Goal: Task Accomplishment & Management: Manage account settings

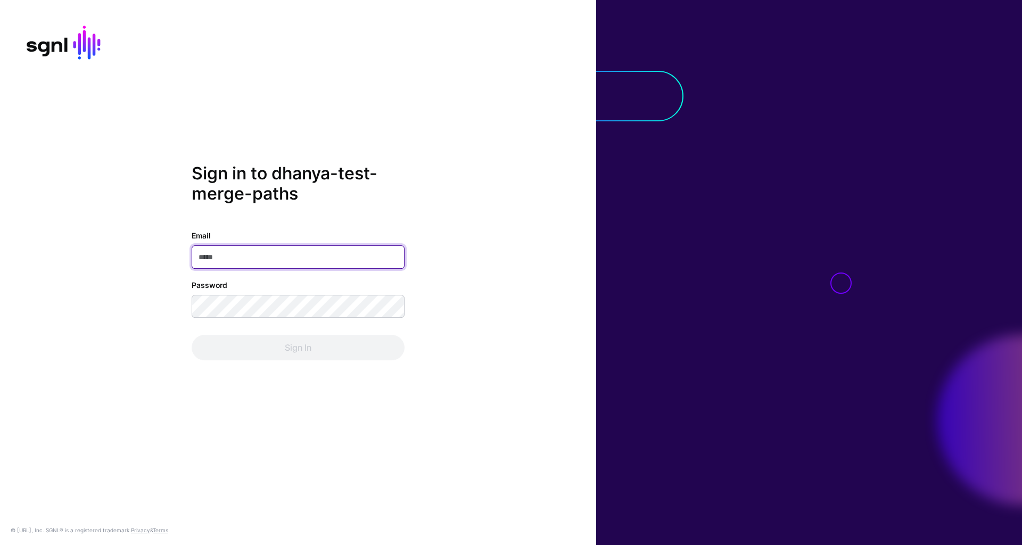
click at [292, 255] on input "Email" at bounding box center [298, 256] width 213 height 23
type input "**********"
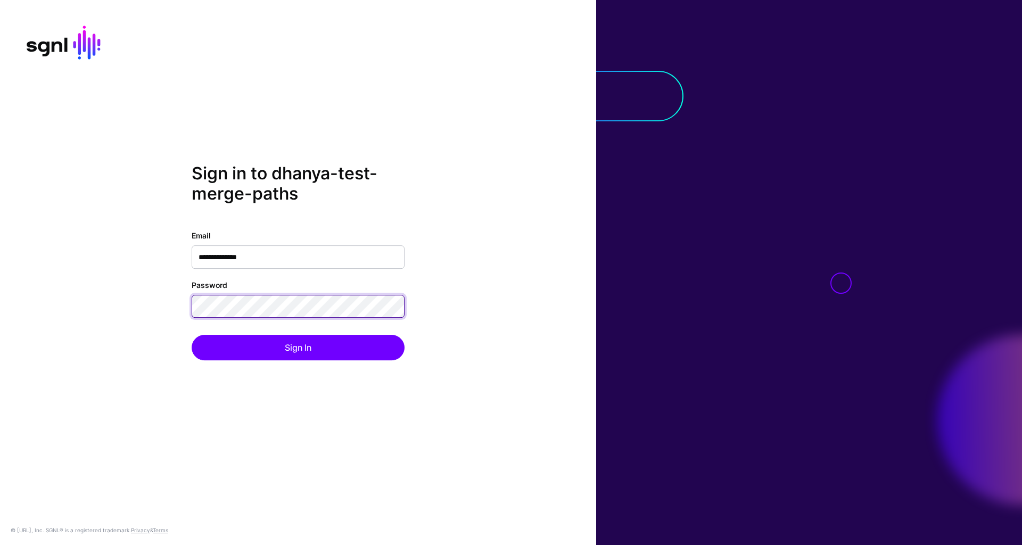
click at [174, 305] on div "**********" at bounding box center [298, 272] width 596 height 218
click at [192, 335] on button "Sign In" at bounding box center [298, 348] width 213 height 26
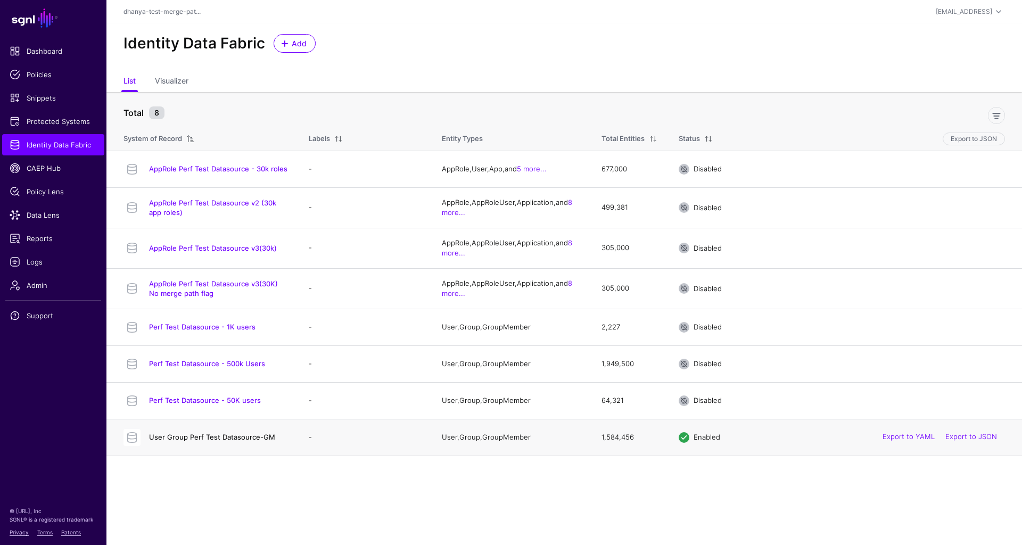
click at [260, 435] on link "User Group Perf Test Datasource-GM" at bounding box center [212, 437] width 126 height 9
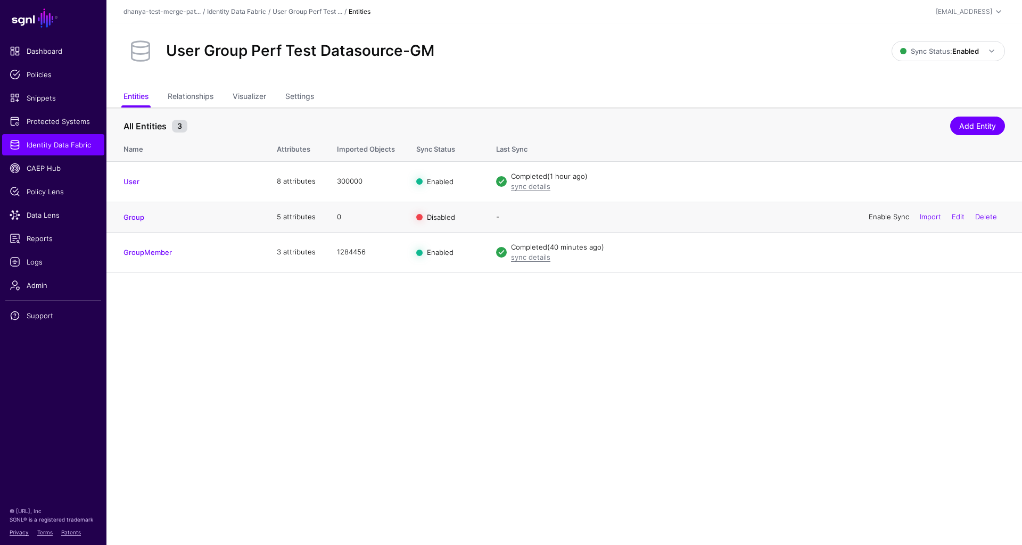
click at [891, 218] on link "Enable Sync" at bounding box center [889, 216] width 40 height 9
click at [959, 215] on link "Edit" at bounding box center [958, 216] width 13 height 9
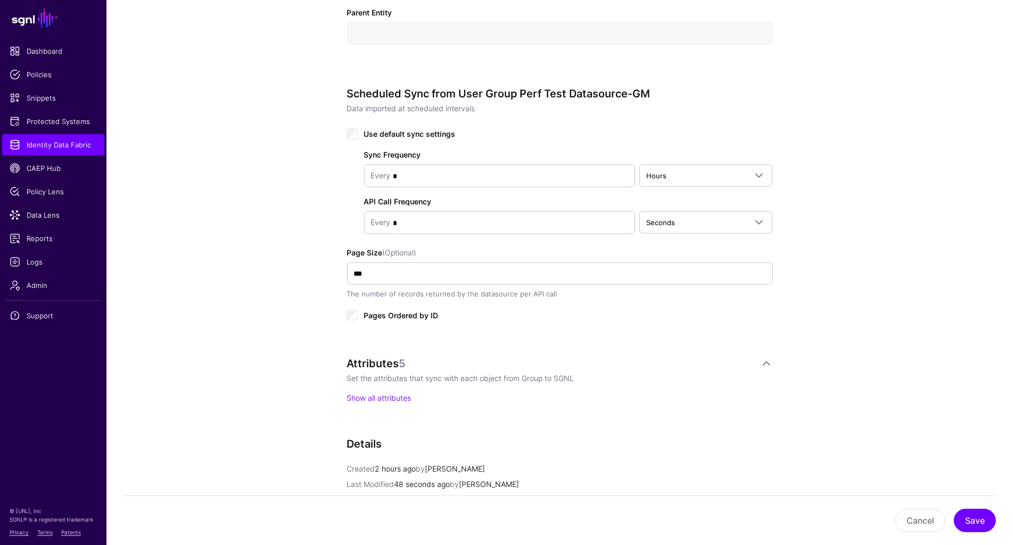
scroll to position [463, 0]
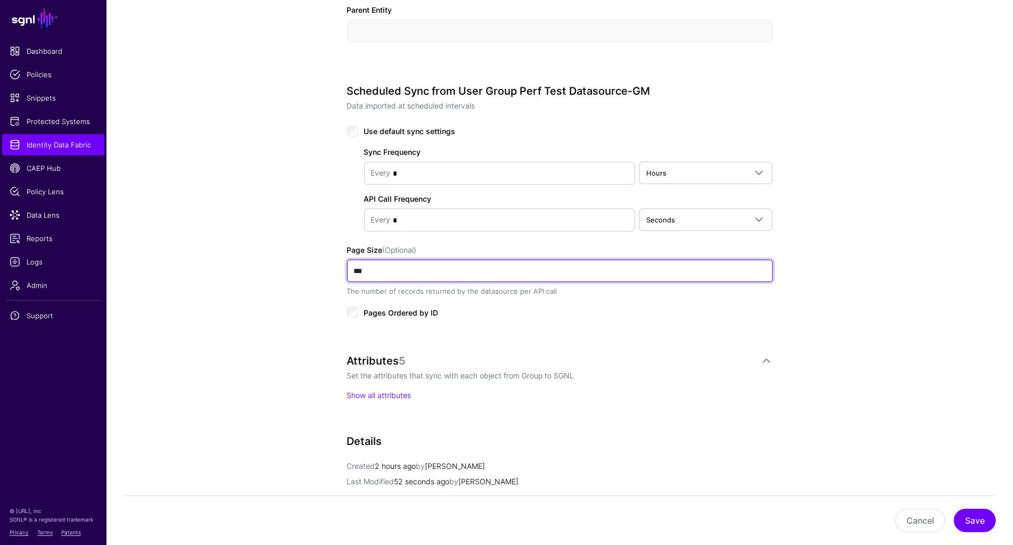
click at [445, 270] on input "***" at bounding box center [560, 271] width 426 height 22
type input "*"
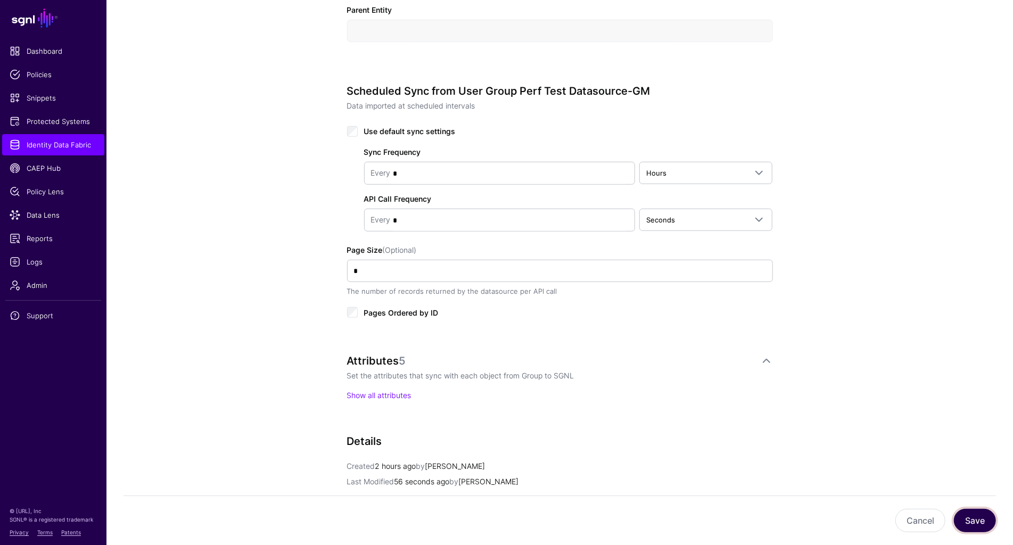
click at [976, 522] on button "Save" at bounding box center [975, 520] width 42 height 23
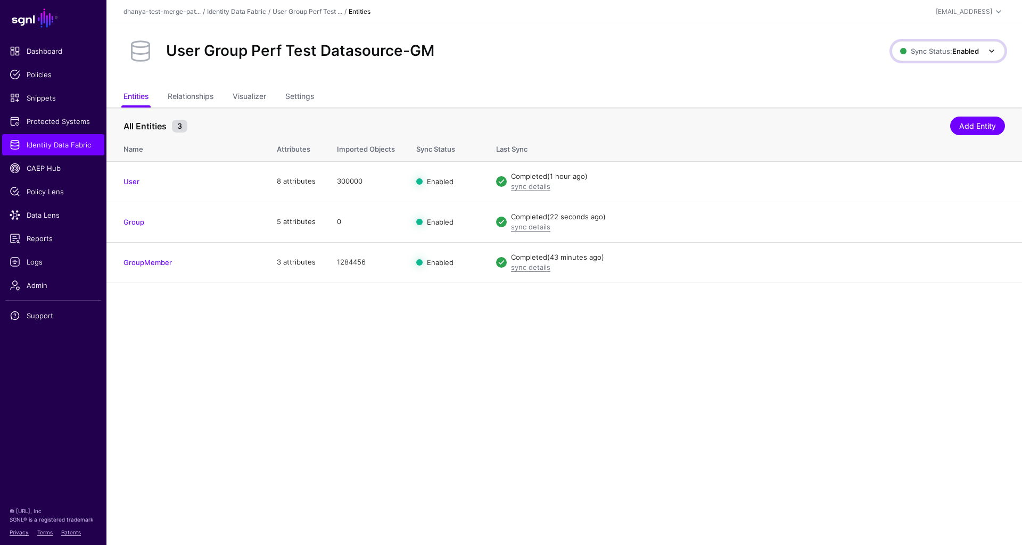
click at [955, 51] on strong "Enabled" at bounding box center [966, 51] width 27 height 9
click at [902, 121] on span "Disabled Syncing inactive for all configured entities" at bounding box center [936, 127] width 119 height 35
click at [959, 222] on link "Edit" at bounding box center [958, 221] width 13 height 9
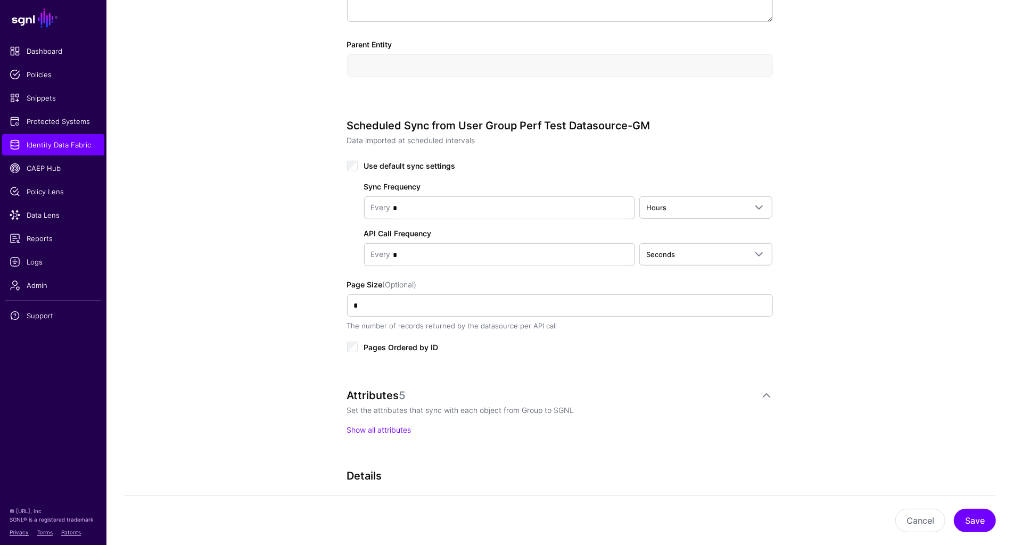
scroll to position [429, 0]
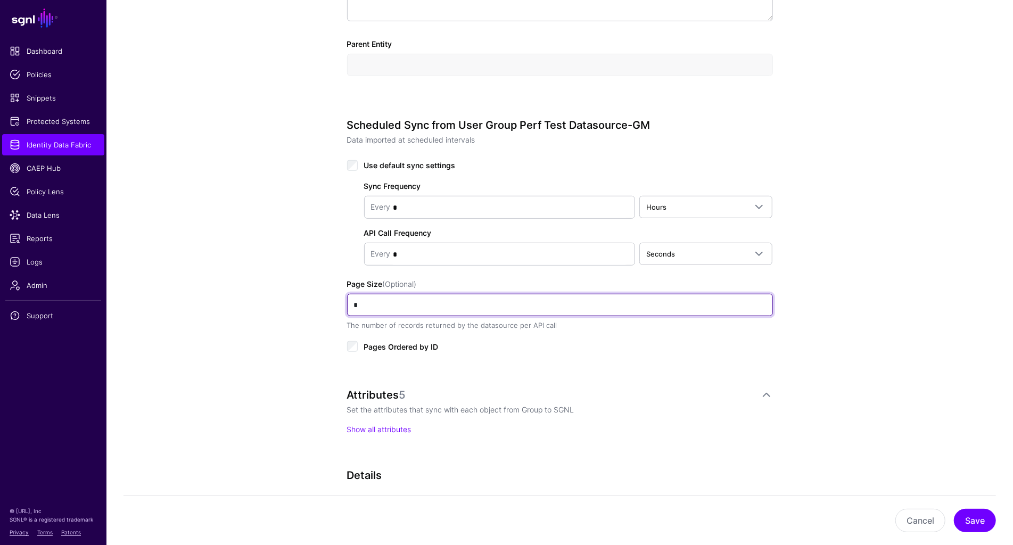
click at [379, 304] on input "*" at bounding box center [560, 305] width 426 height 22
type input "**"
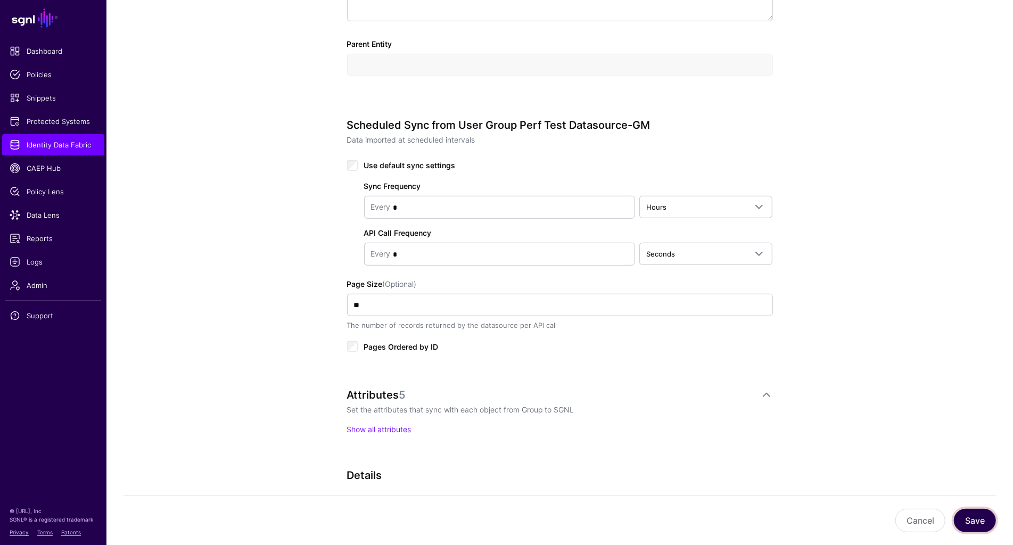
click at [972, 520] on button "Save" at bounding box center [975, 520] width 42 height 23
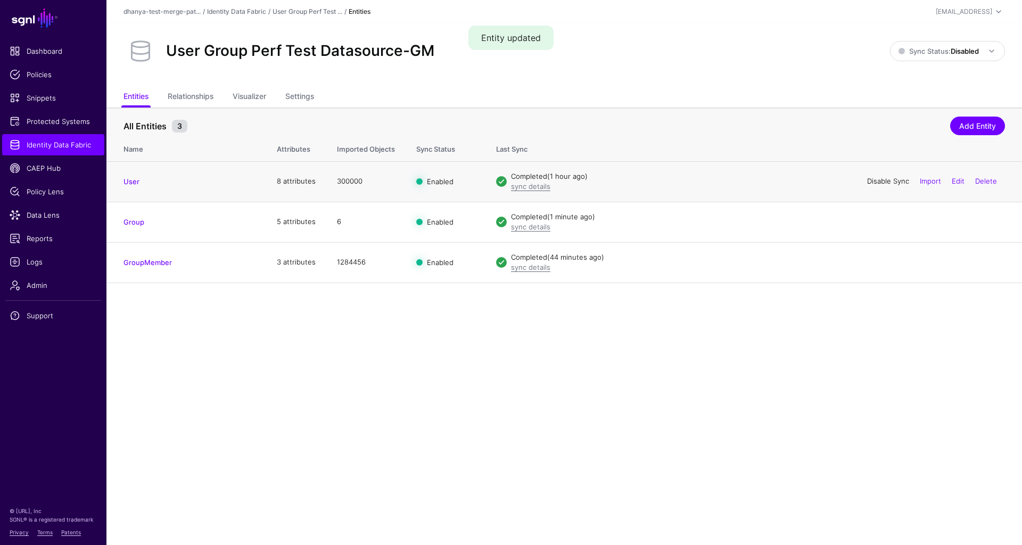
click at [885, 182] on link "Disable Sync" at bounding box center [888, 181] width 42 height 9
click at [888, 260] on link "Disable Sync" at bounding box center [888, 262] width 42 height 9
click at [945, 52] on span "Sync Status: Disabled" at bounding box center [939, 51] width 80 height 9
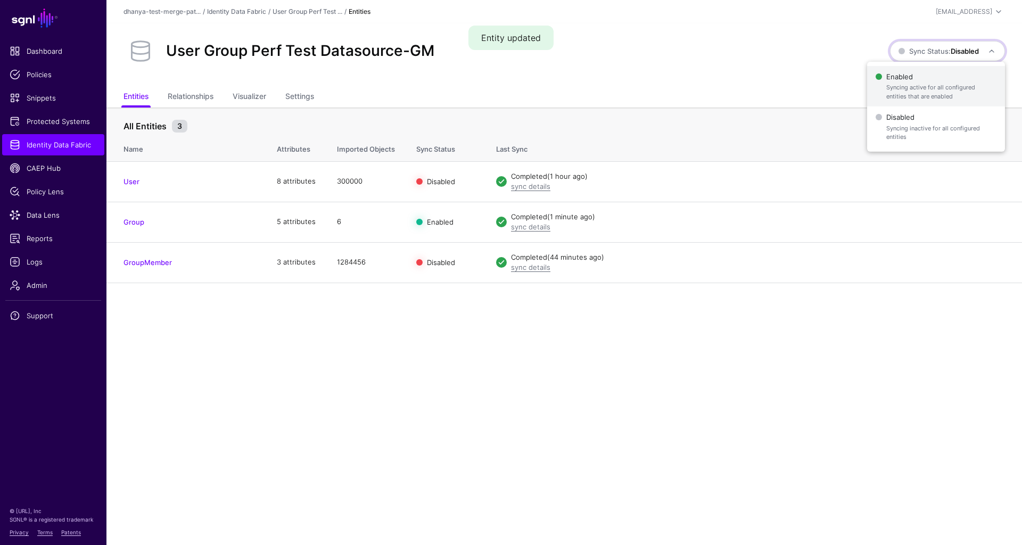
click at [918, 84] on span "Syncing active for all configured entities that are enabled" at bounding box center [942, 92] width 110 height 18
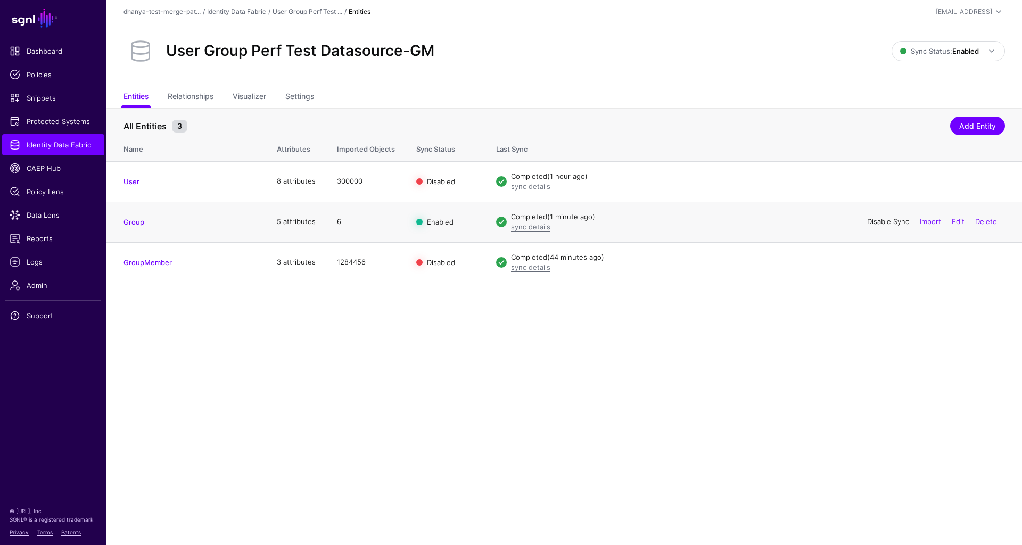
click at [892, 222] on link "Disable Sync" at bounding box center [888, 221] width 42 height 9
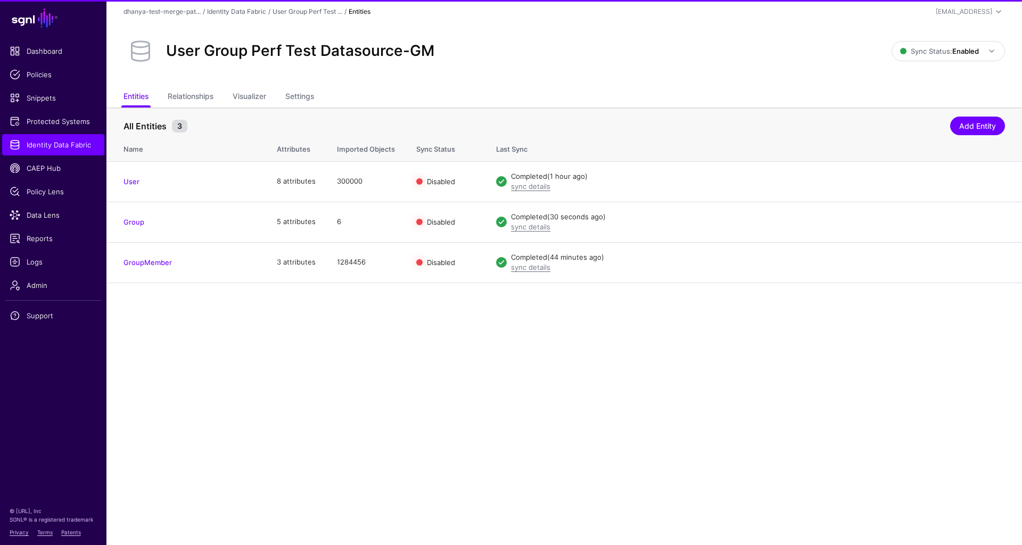
click at [0, 0] on link "Enable Sync" at bounding box center [0, 0] width 0 height 0
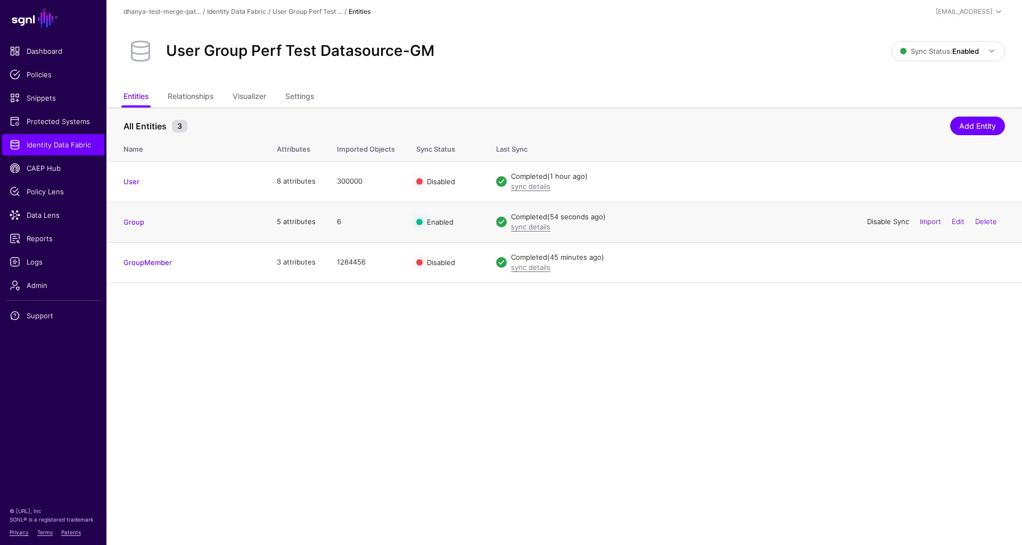
click at [885, 222] on link "Disable Sync" at bounding box center [888, 221] width 42 height 9
click at [883, 178] on link "Enable Sync" at bounding box center [889, 181] width 40 height 9
click at [881, 223] on link "Enable Sync" at bounding box center [889, 221] width 40 height 9
click at [881, 264] on link "Enable Sync" at bounding box center [889, 262] width 40 height 9
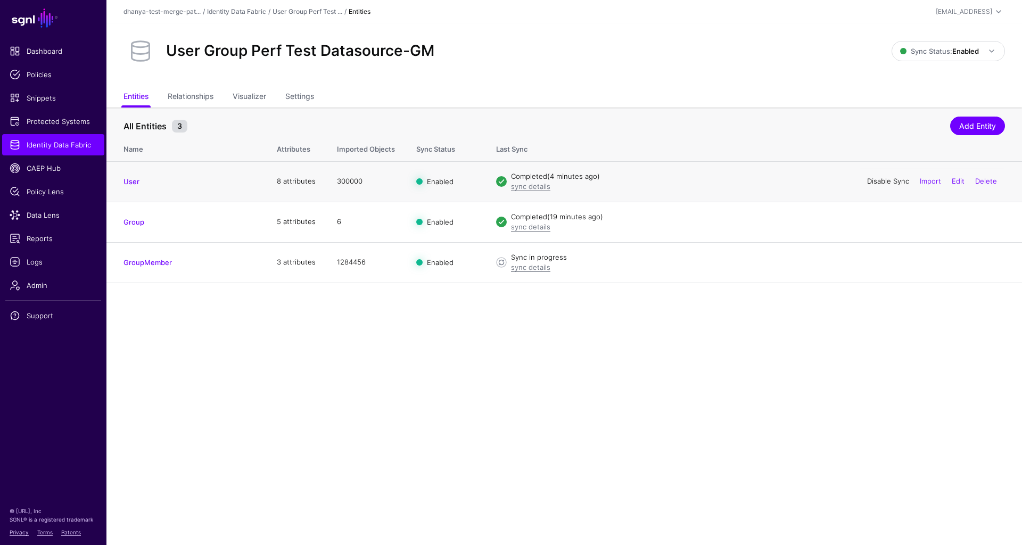
click at [882, 179] on link "Disable Sync" at bounding box center [888, 181] width 42 height 9
click at [887, 224] on link "Disable Sync" at bounding box center [888, 221] width 42 height 9
